Goal: Transaction & Acquisition: Purchase product/service

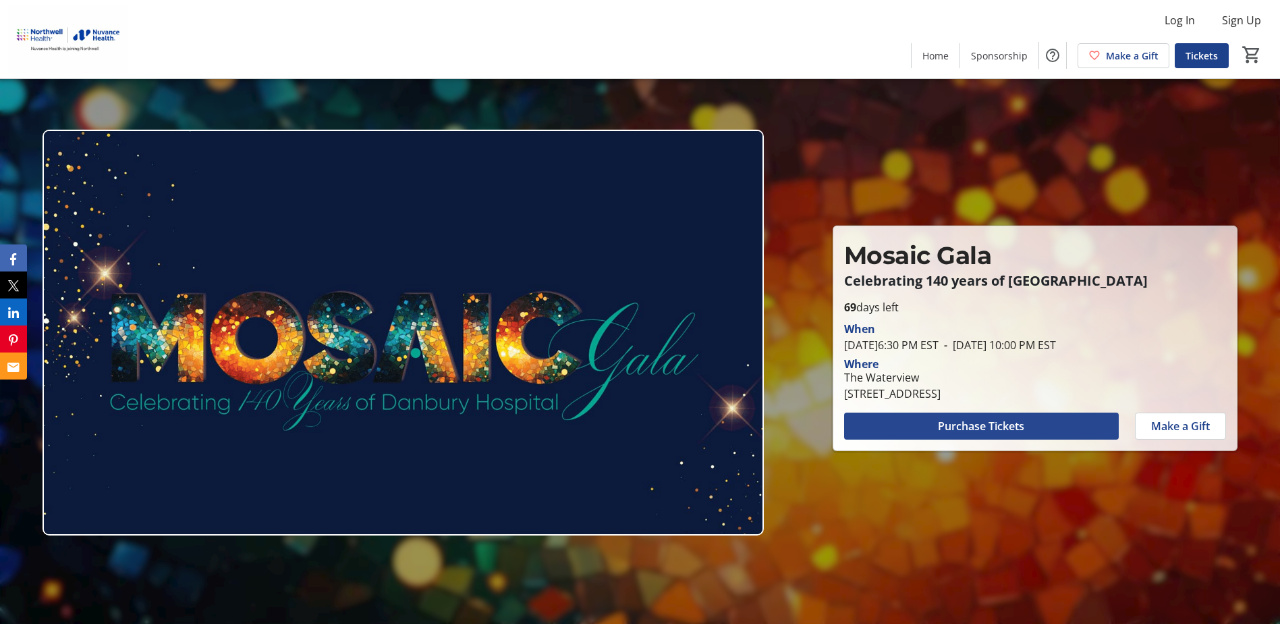
click at [991, 424] on span "Purchase Tickets" at bounding box center [981, 426] width 86 height 16
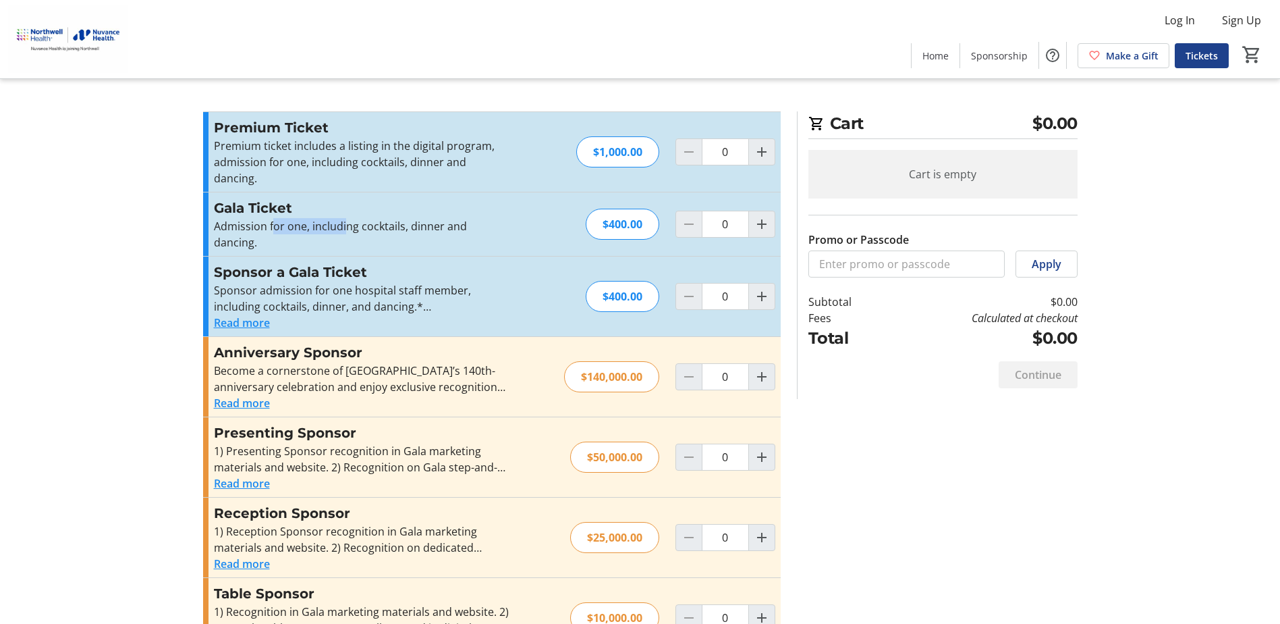
drag, startPoint x: 279, startPoint y: 238, endPoint x: 362, endPoint y: 238, distance: 83.0
click at [362, 238] on p "Admission for one, including cocktails, dinner and dancing." at bounding box center [361, 234] width 295 height 32
drag, startPoint x: 362, startPoint y: 238, endPoint x: 445, endPoint y: 234, distance: 82.4
click at [445, 234] on p "Admission for one, including cocktails, dinner and dancing." at bounding box center [361, 234] width 295 height 32
click at [756, 229] on mat-icon "Increment by one" at bounding box center [762, 224] width 16 height 16
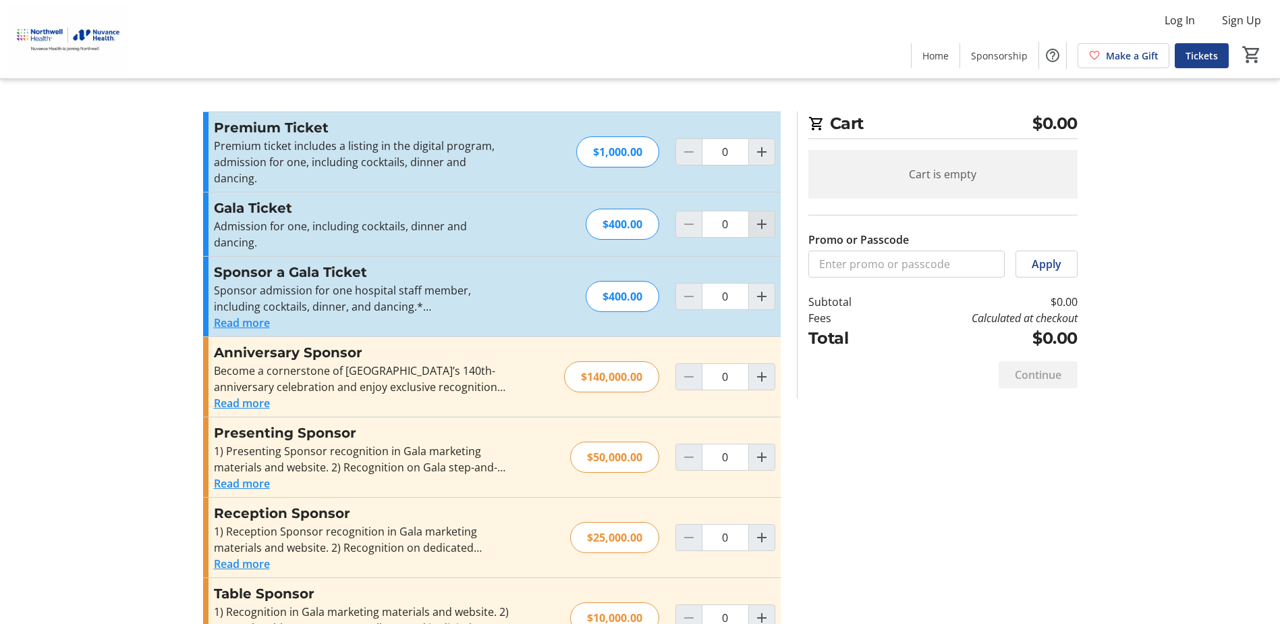
type input "1"
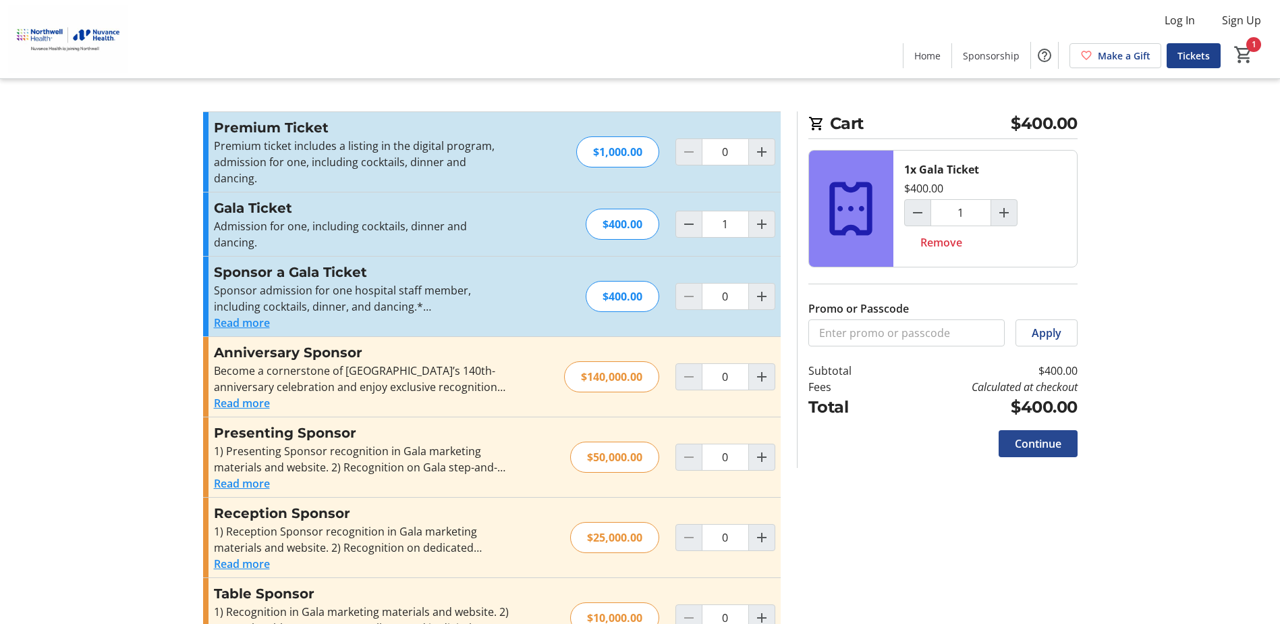
click at [1043, 451] on span "Continue" at bounding box center [1038, 443] width 47 height 16
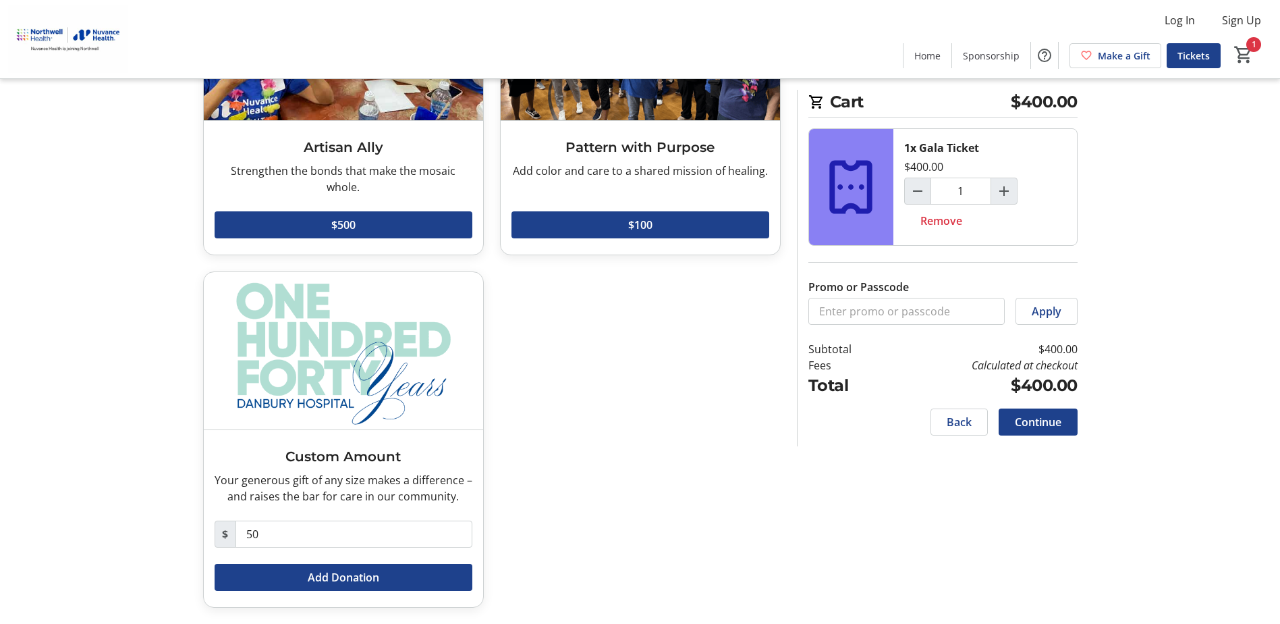
scroll to position [541, 0]
click at [1024, 430] on span "Continue" at bounding box center [1038, 422] width 47 height 16
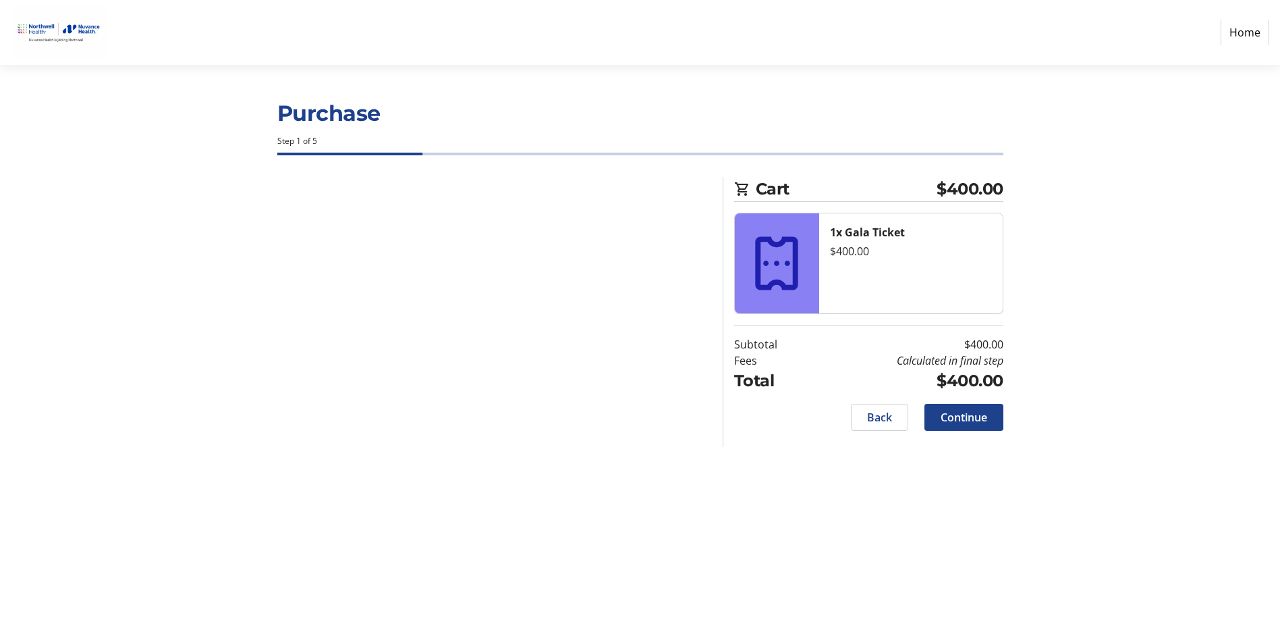
select select "US"
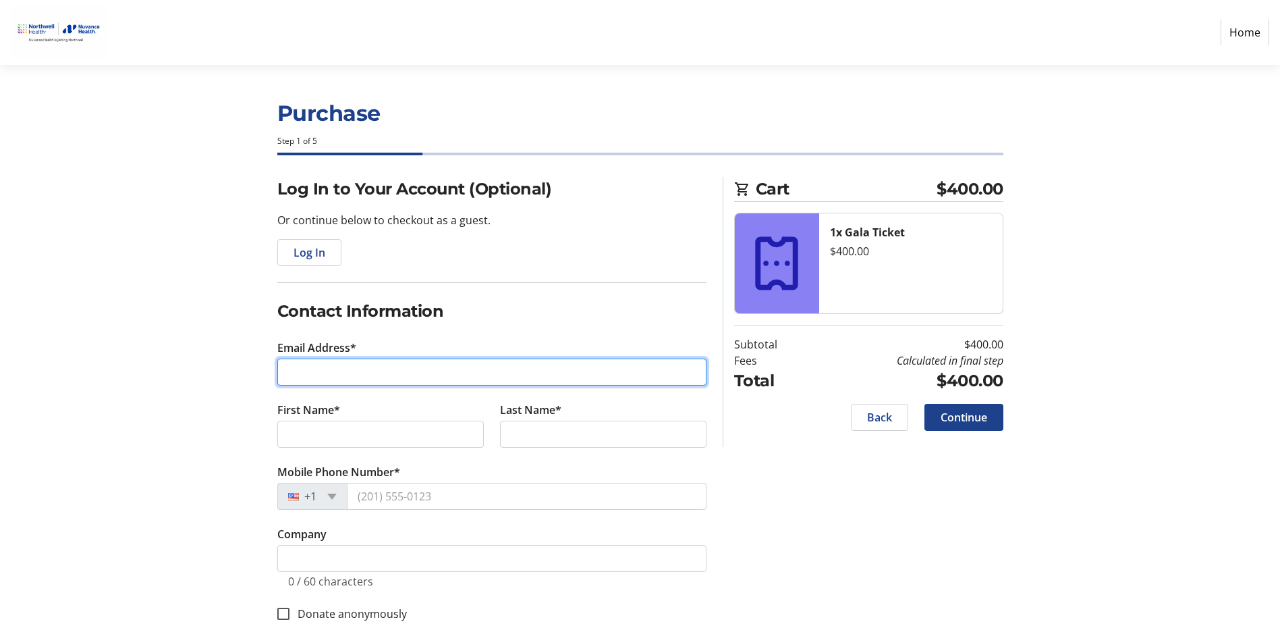
click at [495, 385] on input "Email Address*" at bounding box center [491, 371] width 429 height 27
type input "[PERSON_NAME][EMAIL_ADDRESS][PERSON_NAME][DOMAIN_NAME]"
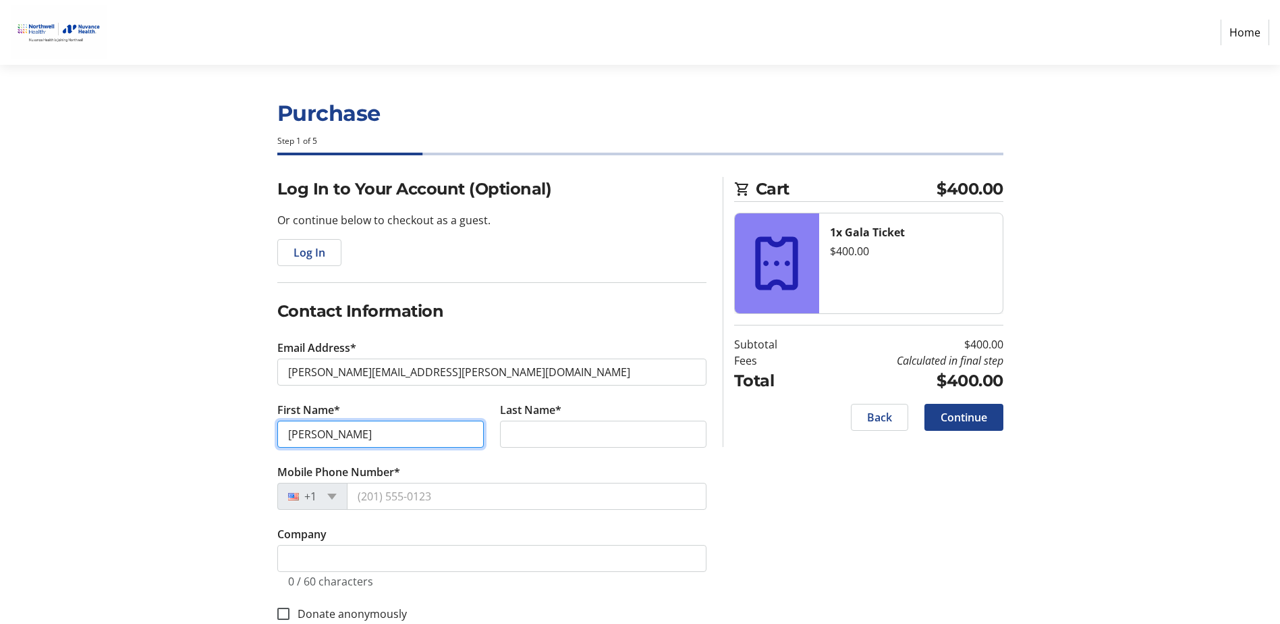
type input "[PERSON_NAME]"
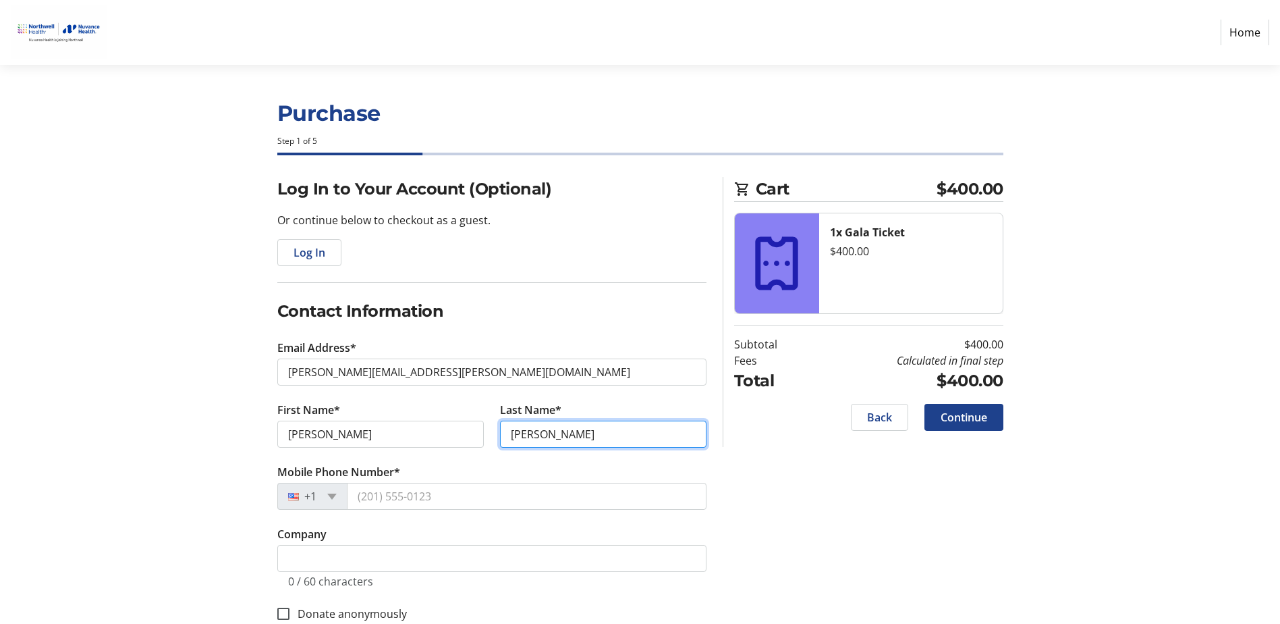
type input "[PERSON_NAME]"
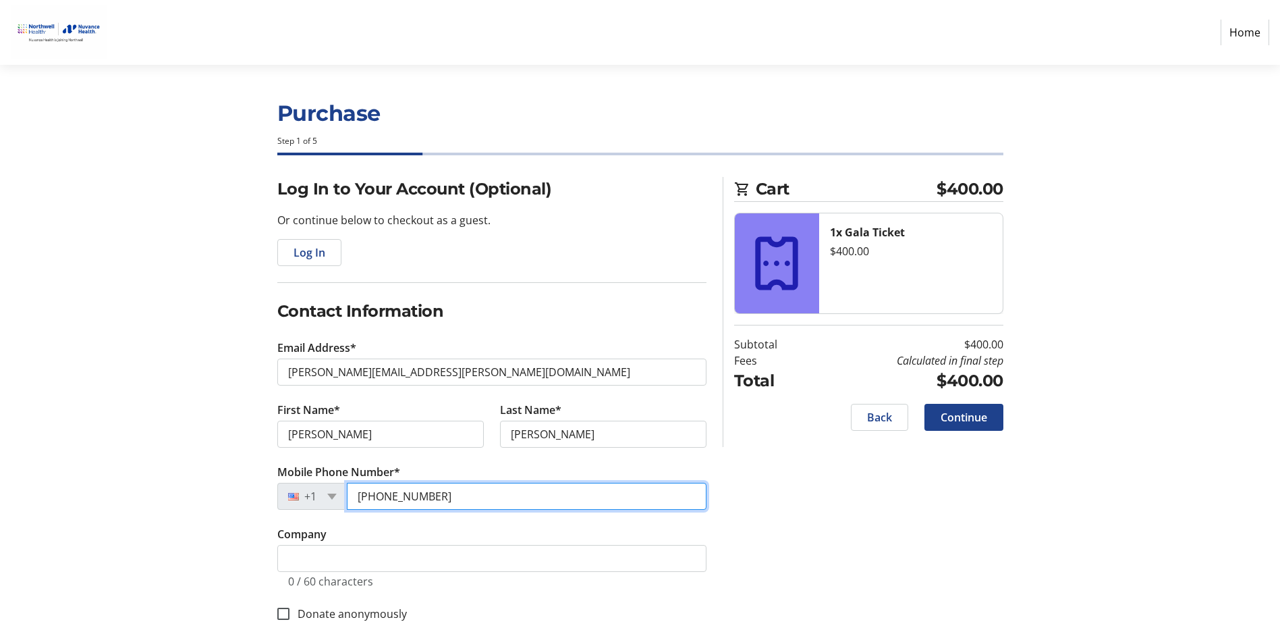
type input "[PHONE_NUMBER]"
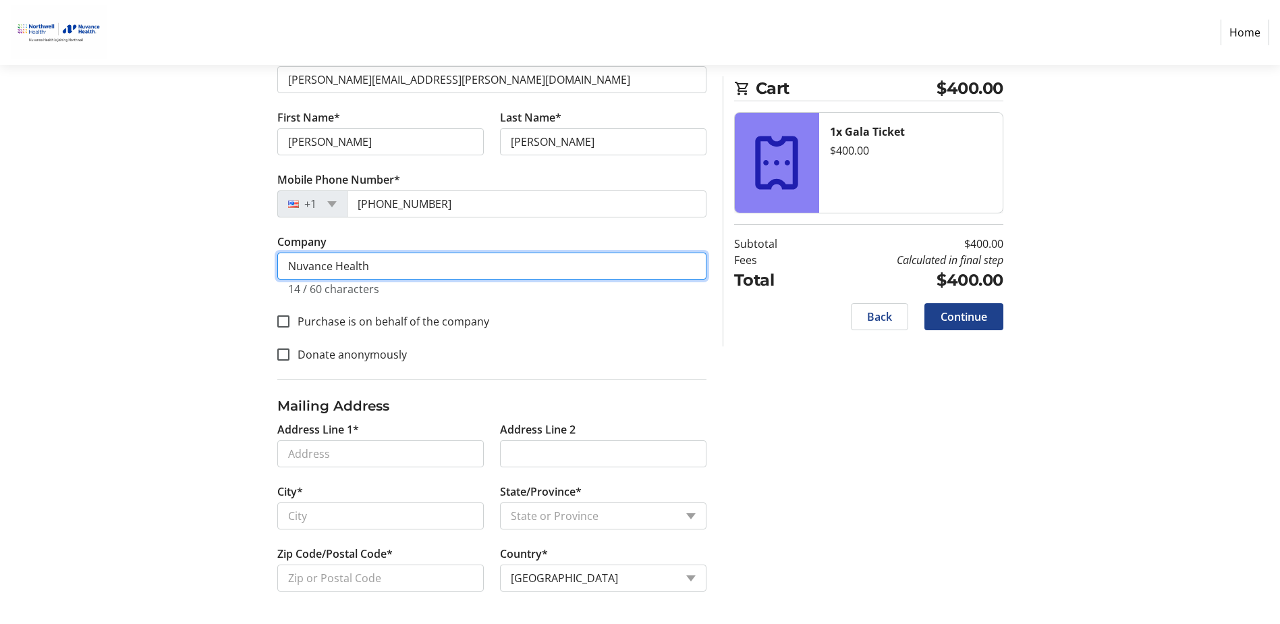
scroll to position [346, 0]
type input "Nuvance Health"
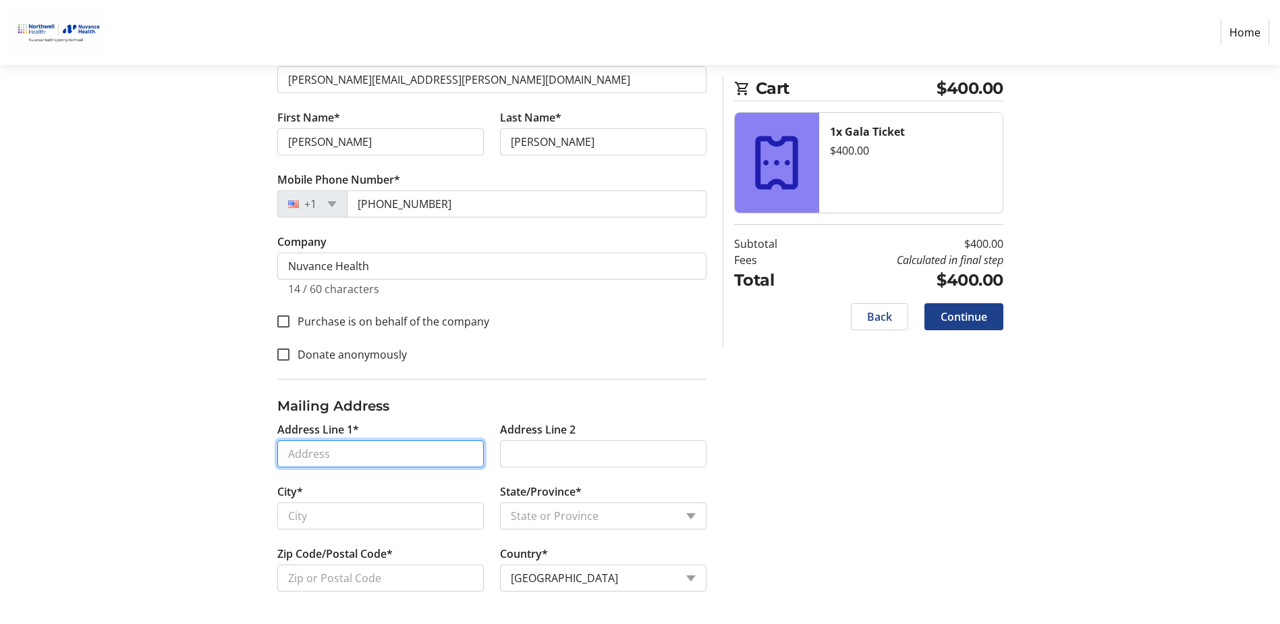
click at [341, 441] on input "Address Line 1*" at bounding box center [380, 453] width 206 height 27
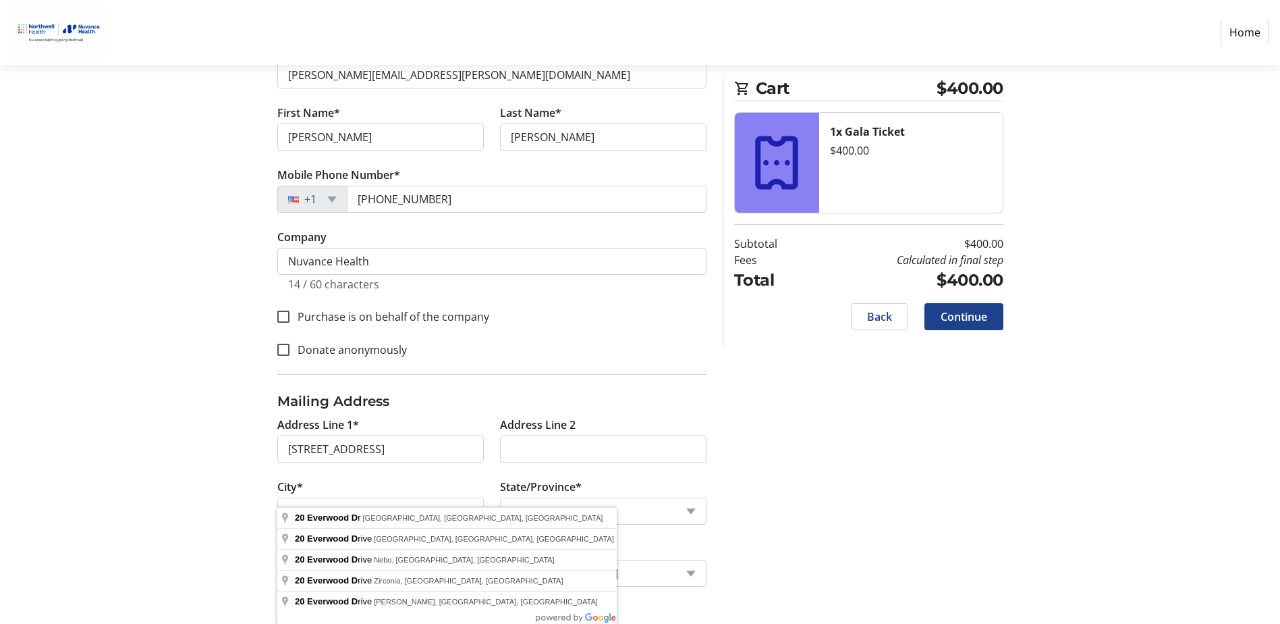
type input "[STREET_ADDRESS]"
type input "New Milford"
select select "CT"
type input "06776"
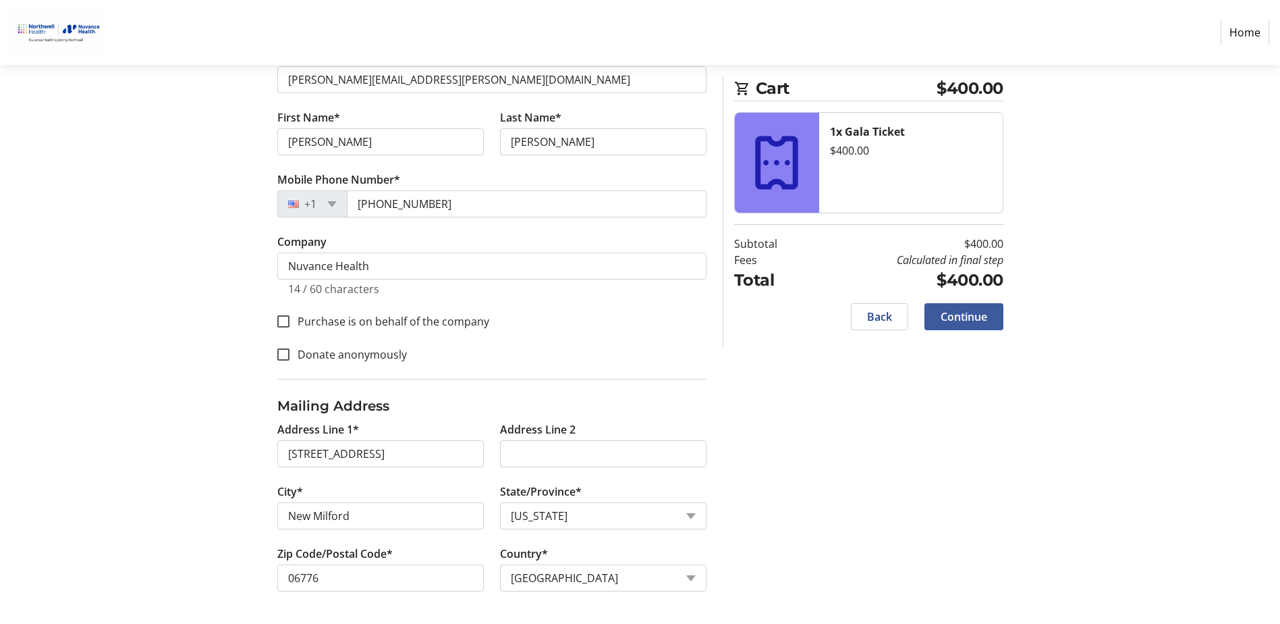
click at [960, 325] on span "Continue" at bounding box center [964, 316] width 47 height 16
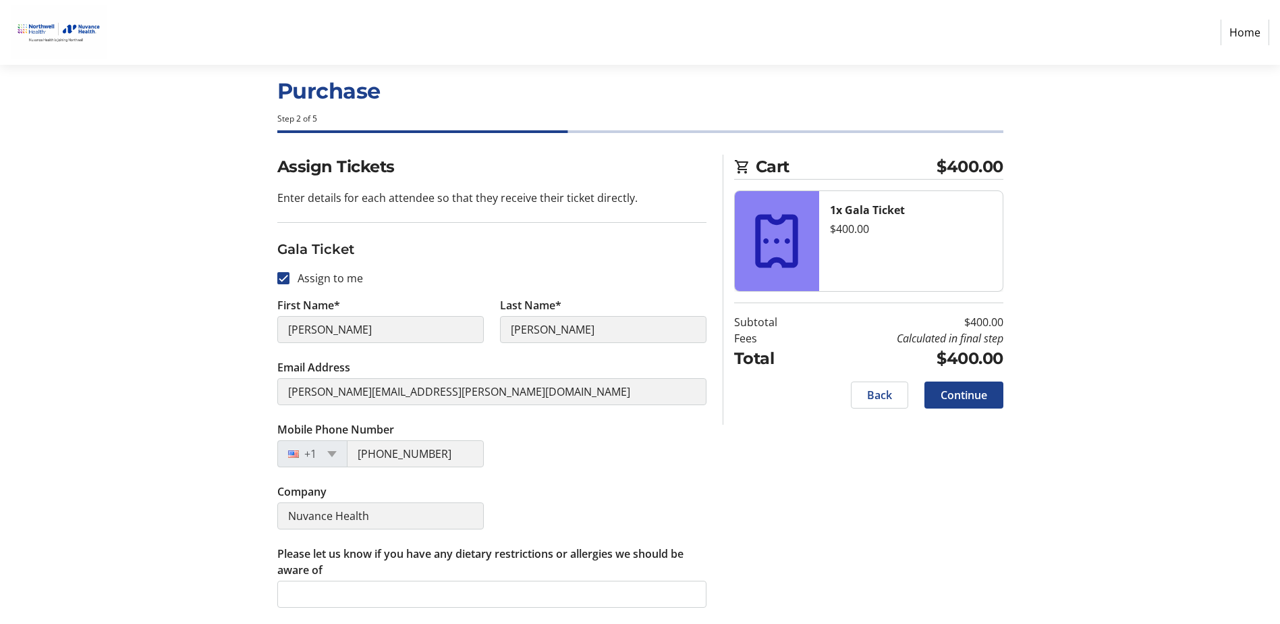
scroll to position [59, 0]
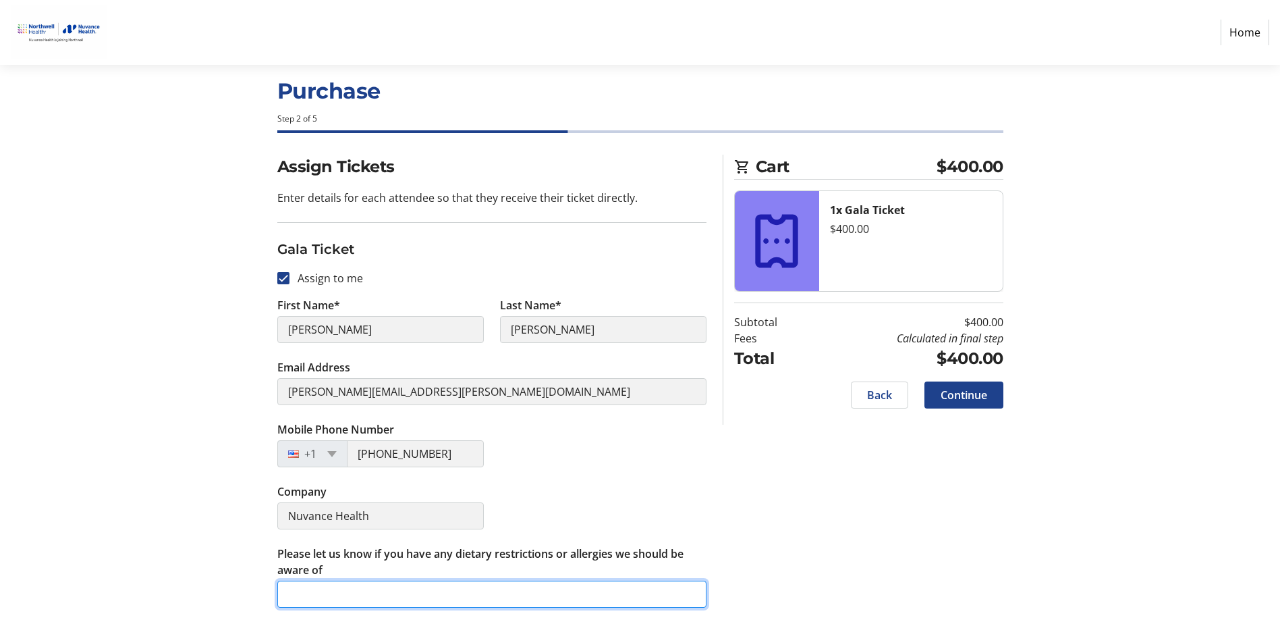
click at [563, 582] on input "Please let us know if you have any dietary restrictions or allergies we should …" at bounding box center [491, 593] width 429 height 27
type input "n/a"
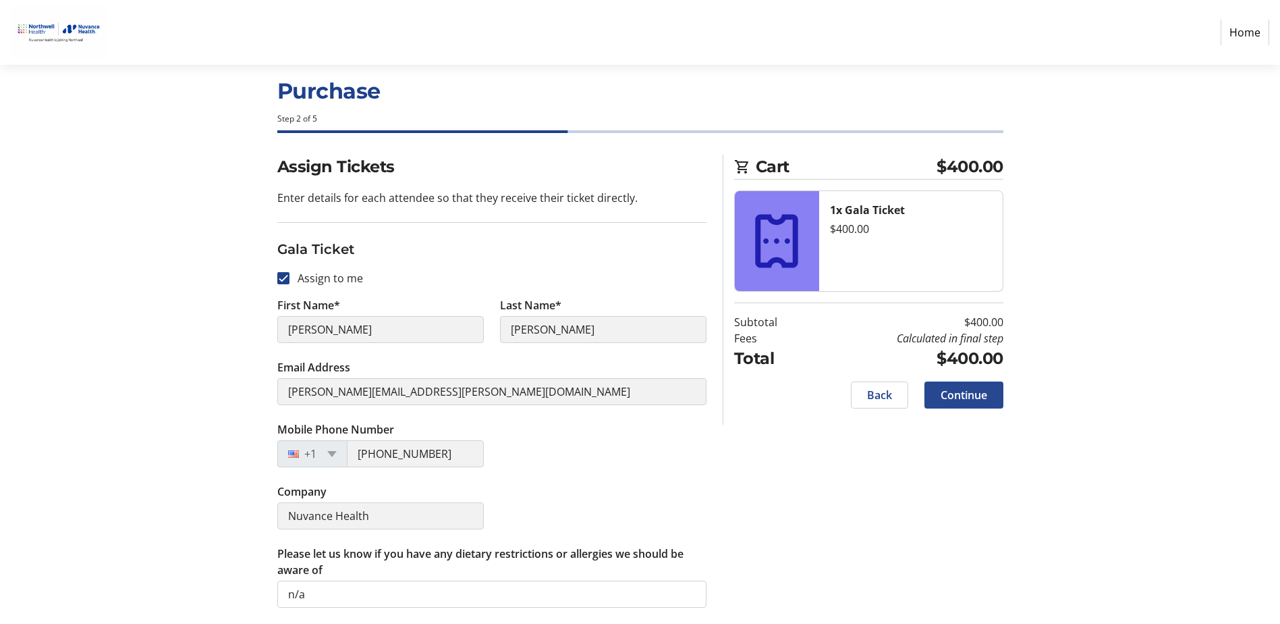
click at [970, 387] on span "Continue" at bounding box center [964, 395] width 47 height 16
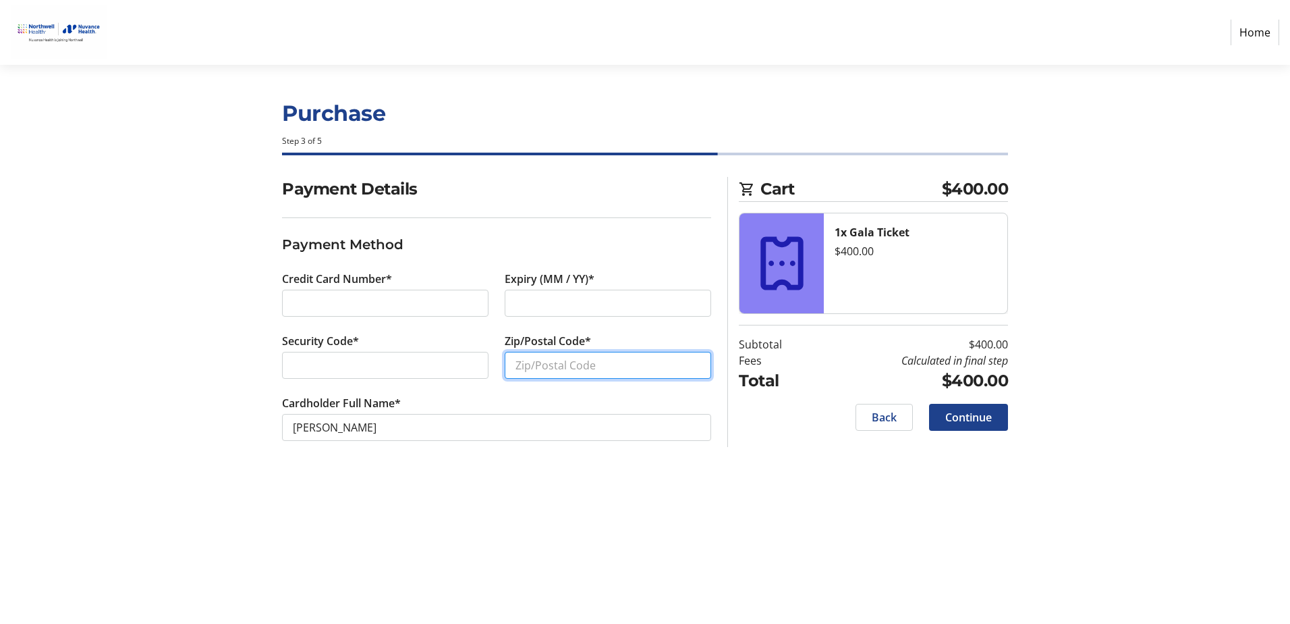
drag, startPoint x: 552, startPoint y: 372, endPoint x: 564, endPoint y: 380, distance: 14.6
click at [553, 374] on input "Zip/Postal Code*" at bounding box center [608, 365] width 206 height 27
type input "06776"
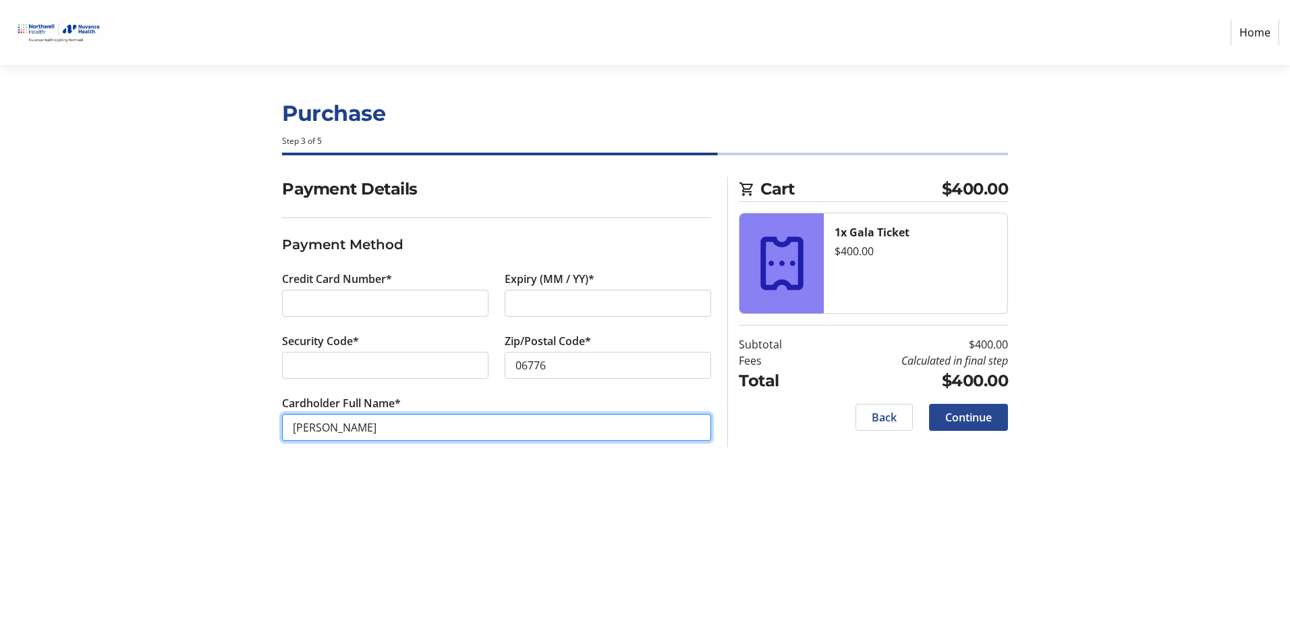
type input "[PERSON_NAME]"
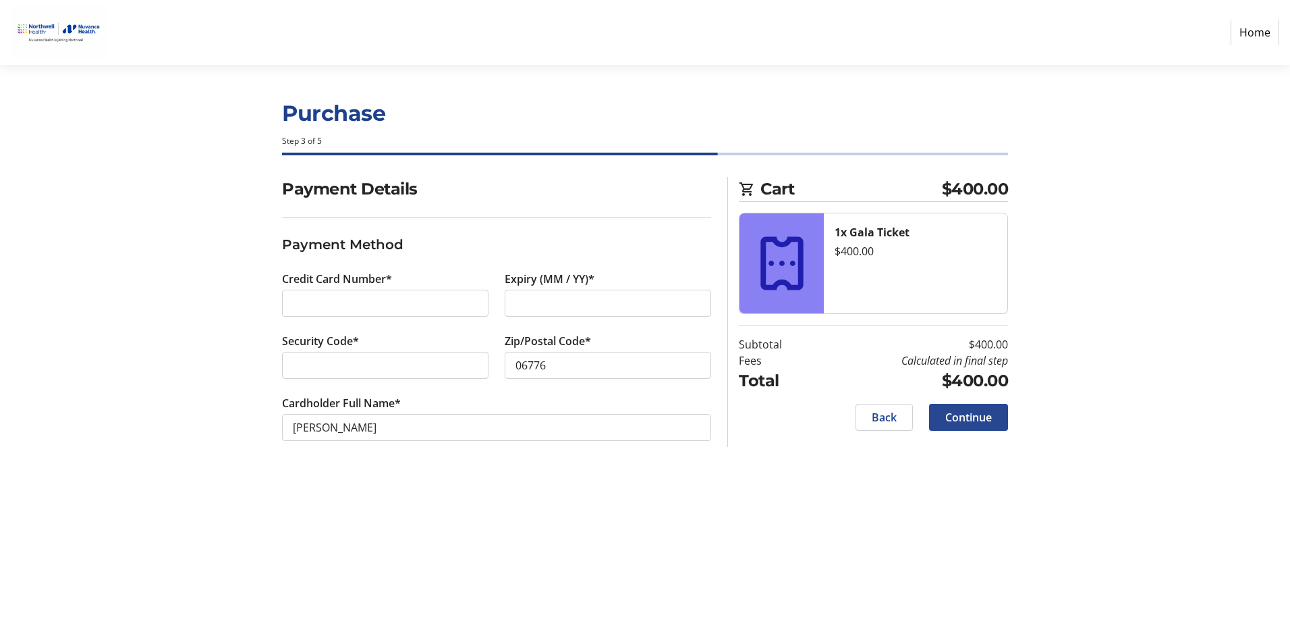
click at [971, 425] on span "Continue" at bounding box center [968, 417] width 47 height 16
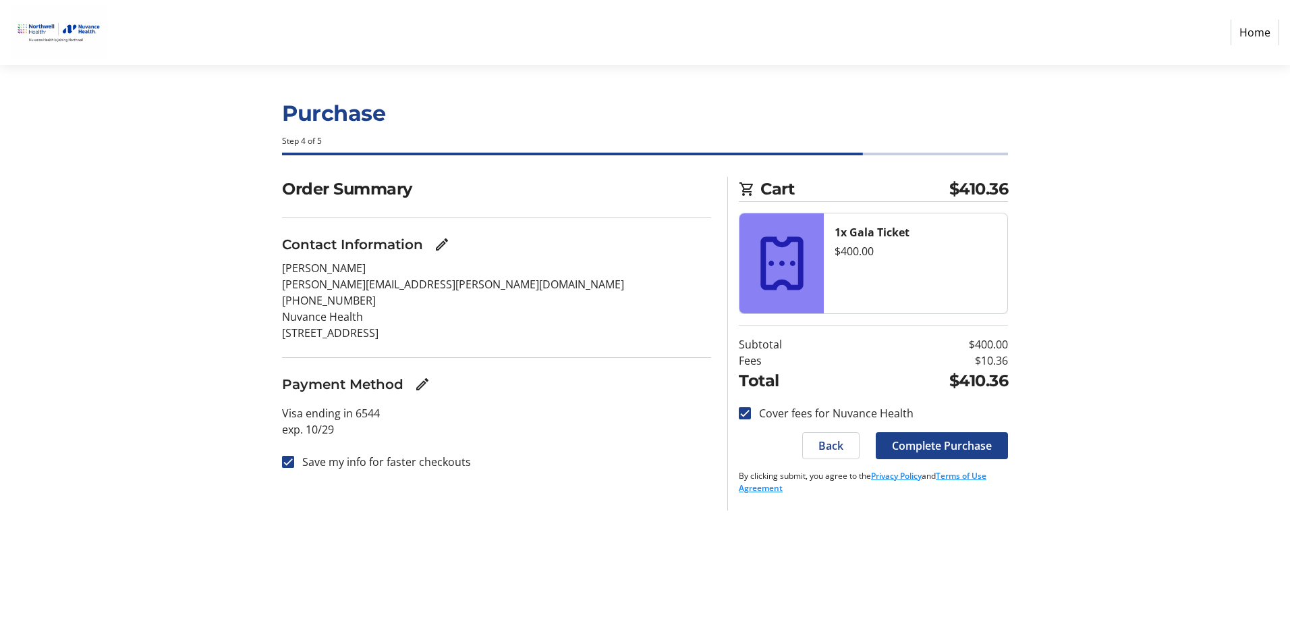
click at [313, 470] on label "Save my info for faster checkouts" at bounding box center [382, 461] width 177 height 16
click at [294, 468] on input "Save my info for faster checkouts" at bounding box center [288, 461] width 12 height 12
checkbox input "false"
click at [928, 453] on span "Complete Purchase" at bounding box center [942, 445] width 100 height 16
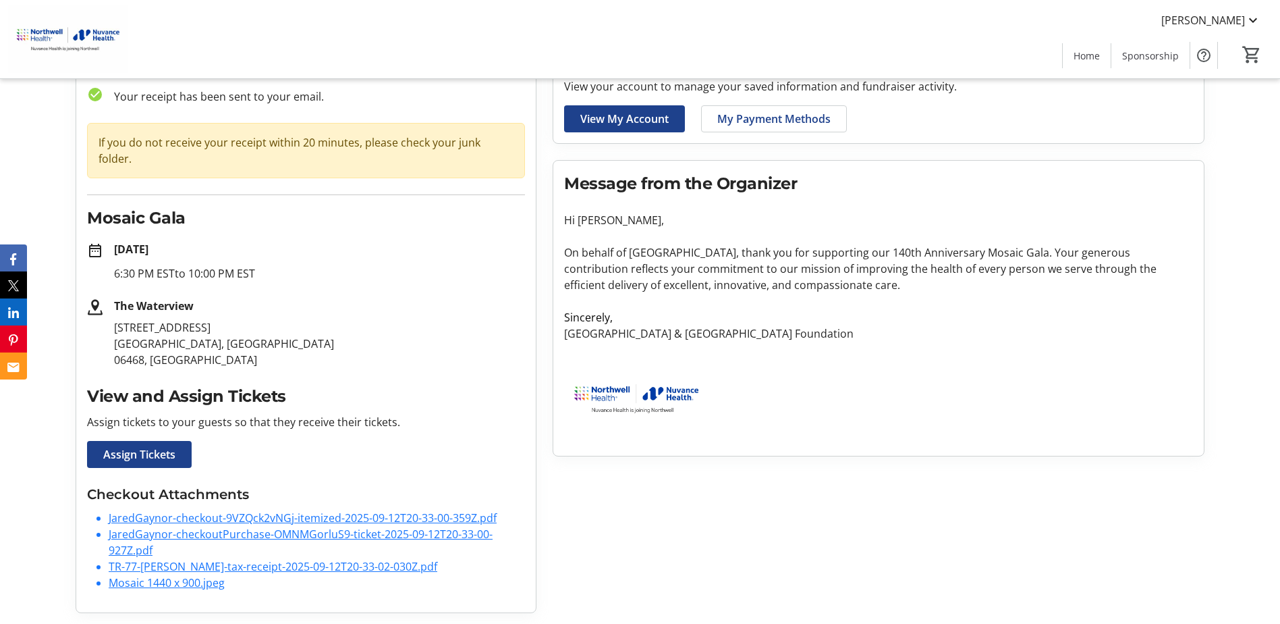
scroll to position [120, 0]
